Goal: Navigation & Orientation: Find specific page/section

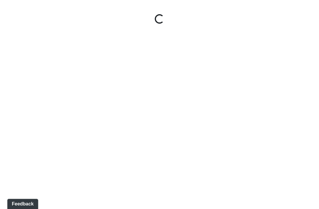
select select "qV81UQBC6qXTYTubKuNmpc"
select select "pTRBGkJoNn71SQFXgUaWoS"
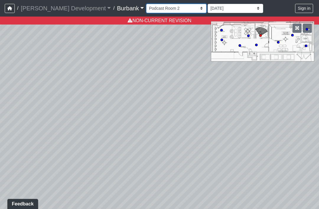
click at [156, 8] on select "Couch Counter Entry Pool Table Seating Cardio Entry Weights Archway Flatscreen …" at bounding box center [176, 8] width 60 height 9
select select "wFHxNbsQnR8LRQQy4E5n9h"
select select "pTRBGkJoNn71SQFXgUaWoS"
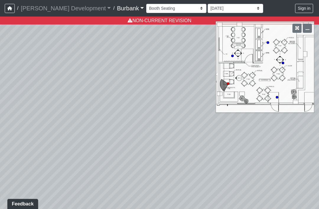
click at [166, 145] on div "Loading... Hallway Loading... Conference Room Loading... Counters Loading... En…" at bounding box center [159, 113] width 319 height 192
click at [45, 171] on div "Loading... Hallway Loading... Conference Room Loading... Counters Loading... En…" at bounding box center [159, 113] width 319 height 192
click at [311, 24] on button "button" at bounding box center [306, 28] width 9 height 9
